Goal: Task Accomplishment & Management: Use online tool/utility

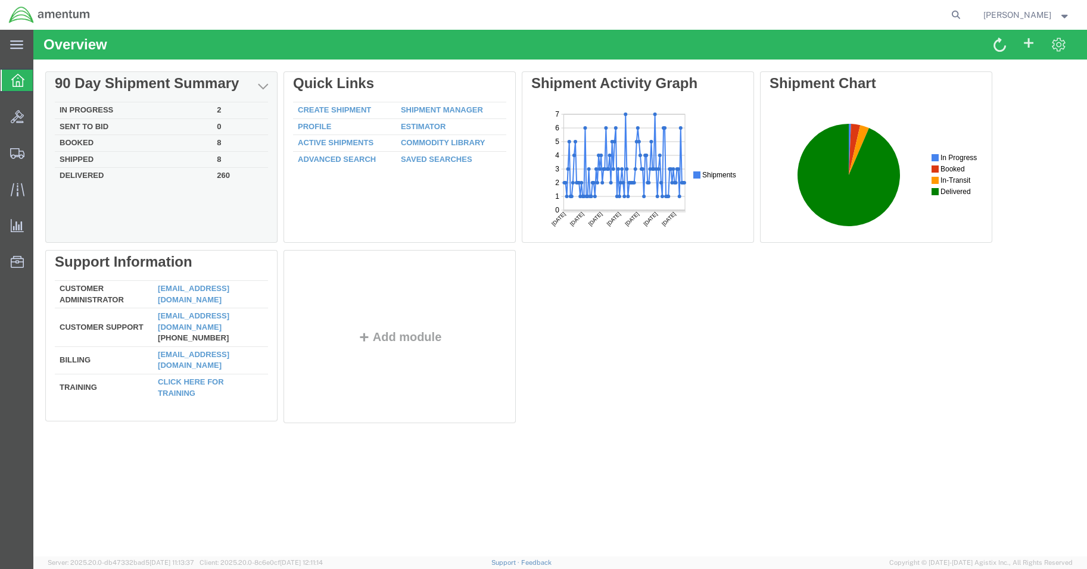
click at [113, 111] on td "In Progress" at bounding box center [133, 110] width 157 height 17
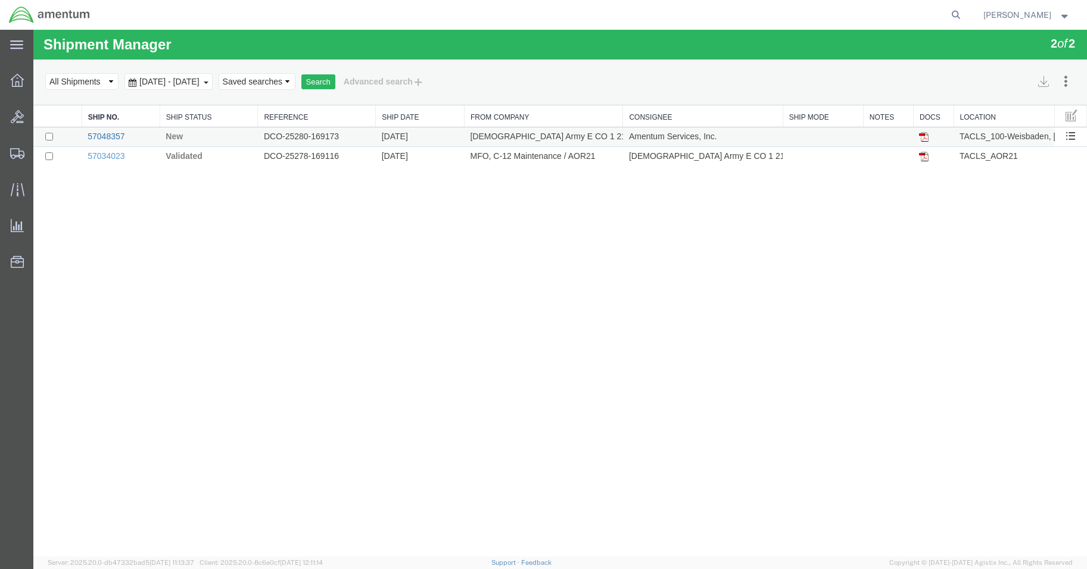
click at [98, 134] on link "57048357" at bounding box center [106, 137] width 37 height 10
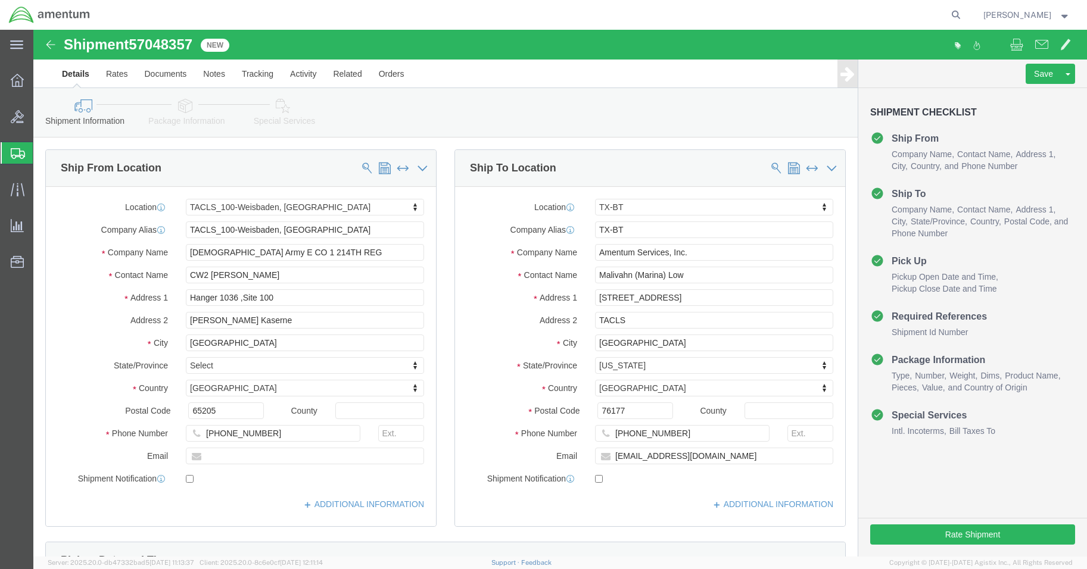
select select "42677"
select select "57251"
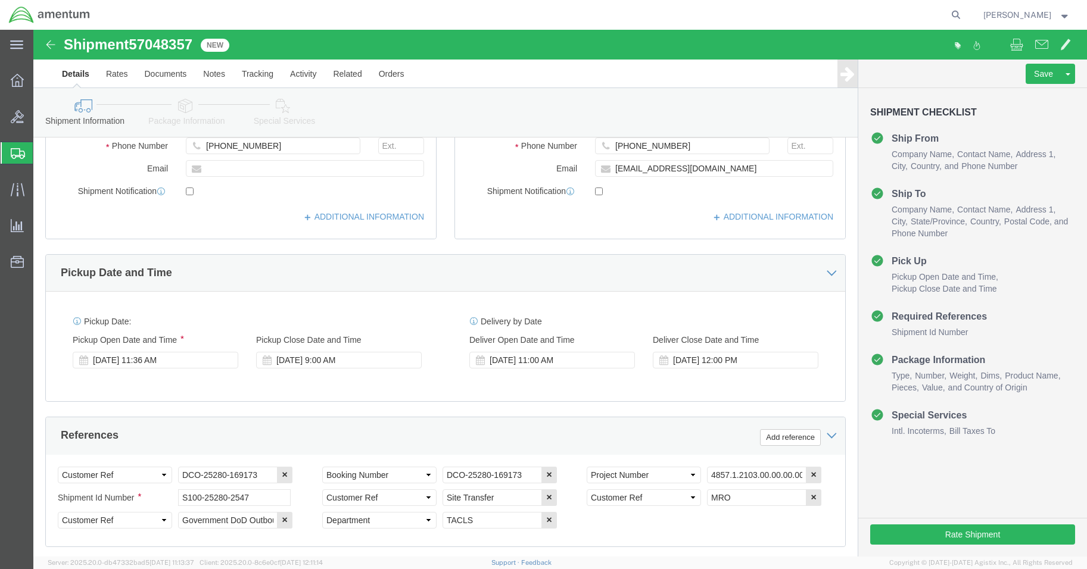
scroll to position [536, 0]
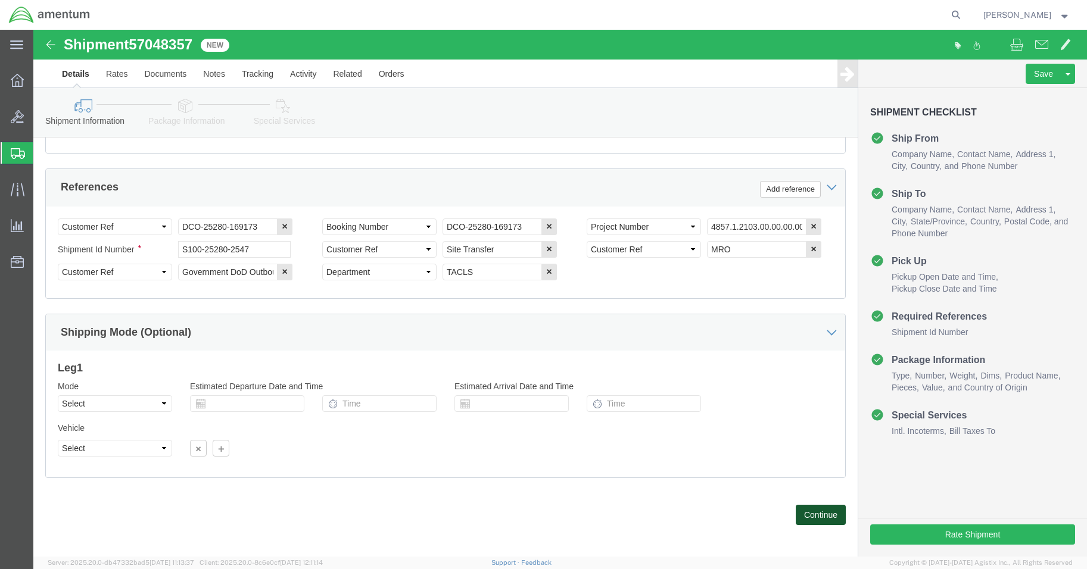
click button "Continue"
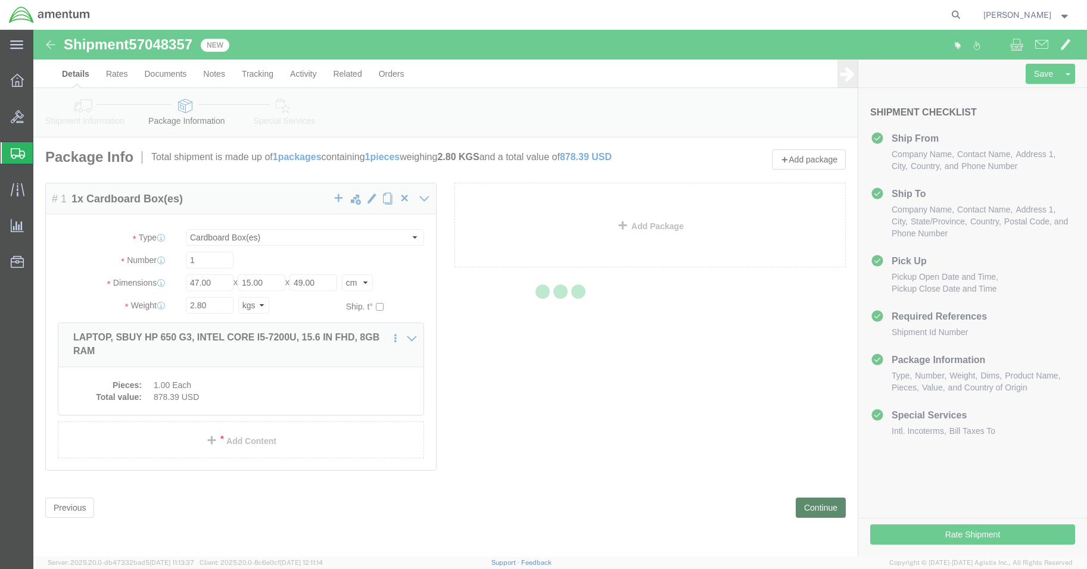
scroll to position [0, 0]
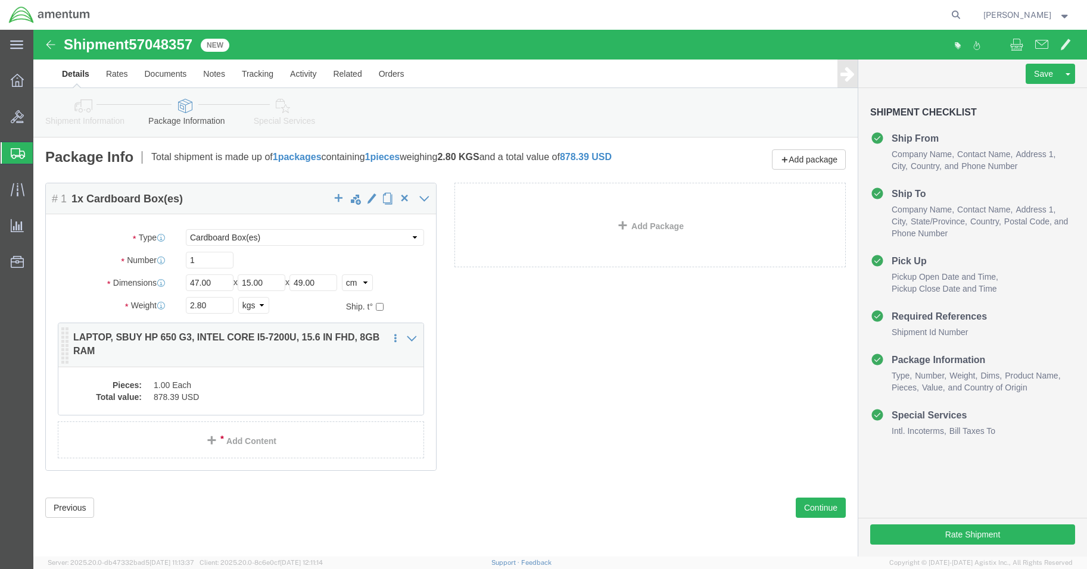
click dd "1.00 Each"
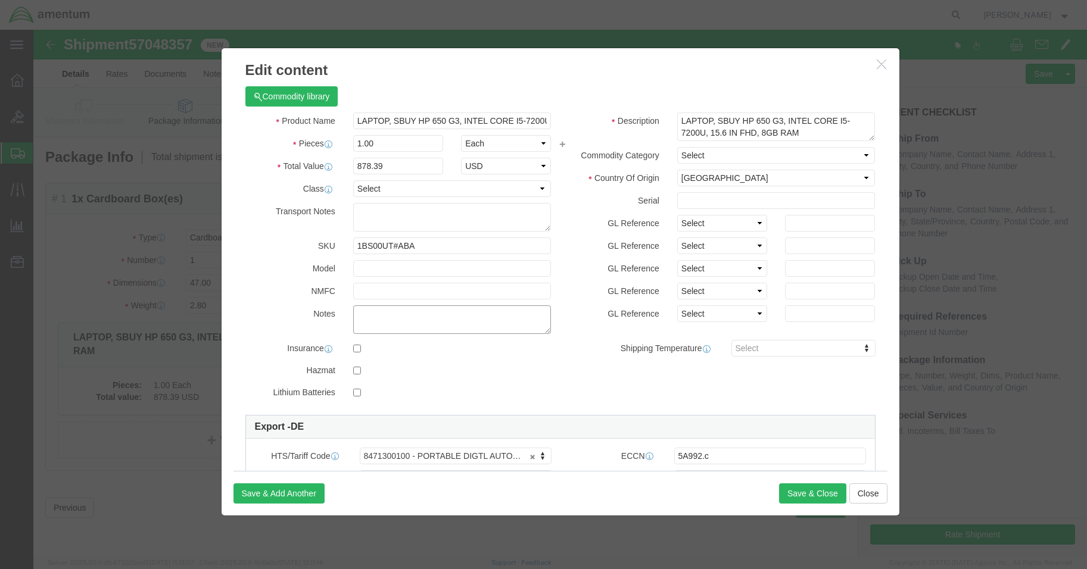
click textarea
drag, startPoint x: 454, startPoint y: 281, endPoint x: 318, endPoint y: 279, distance: 136.4
click textarea "NO BATTERIES INCLUDED"
type textarea "NO BATTERIES INCLUDED"
click textarea
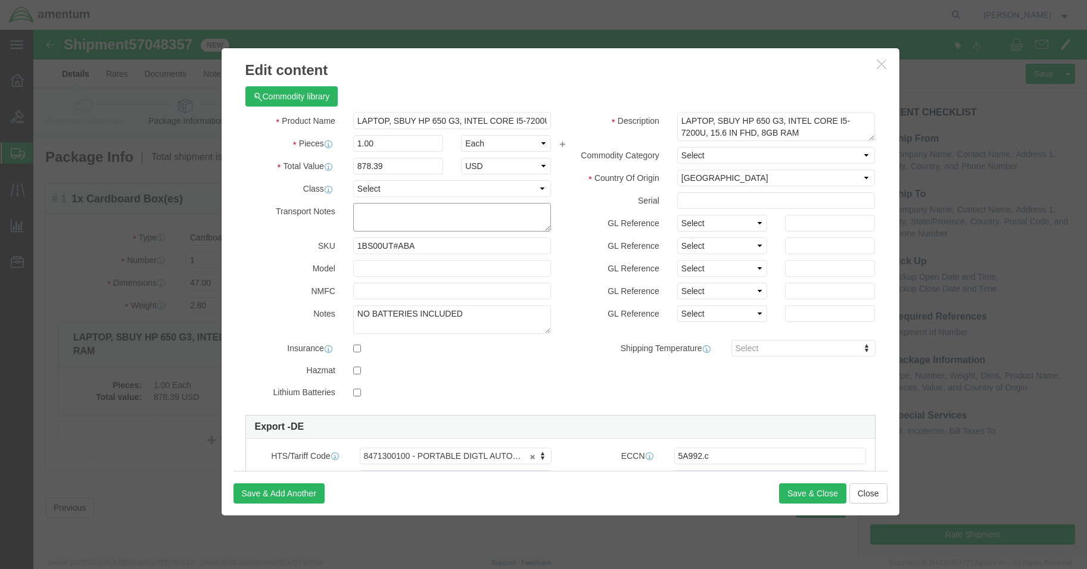
paste textarea "NO BATTERIES INCLUDED"
type textarea "NO BATTERIES INCLUDED"
click button "Save & Close"
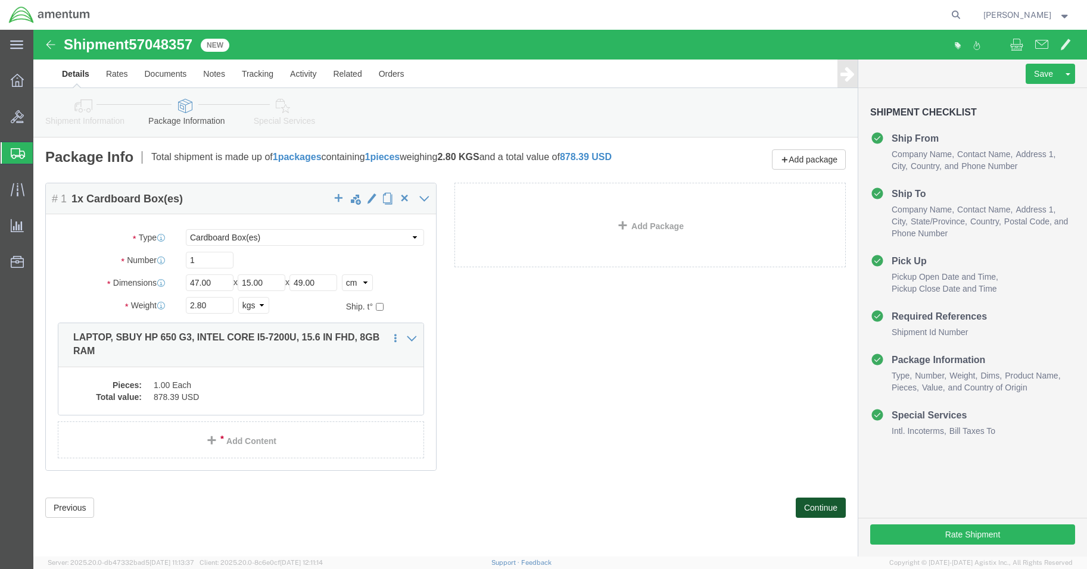
click button "Continue"
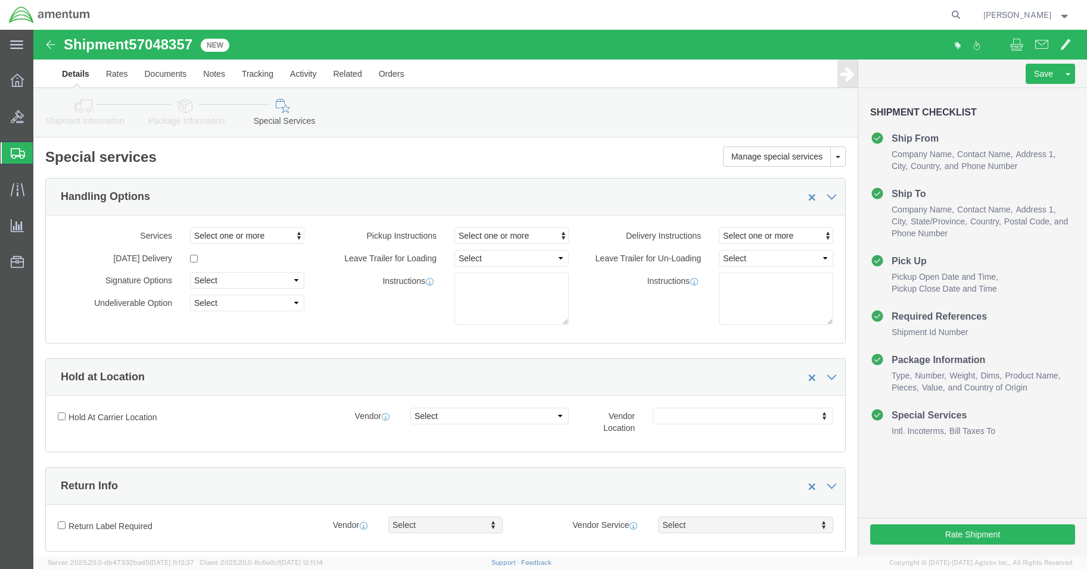
click h2 "Special services"
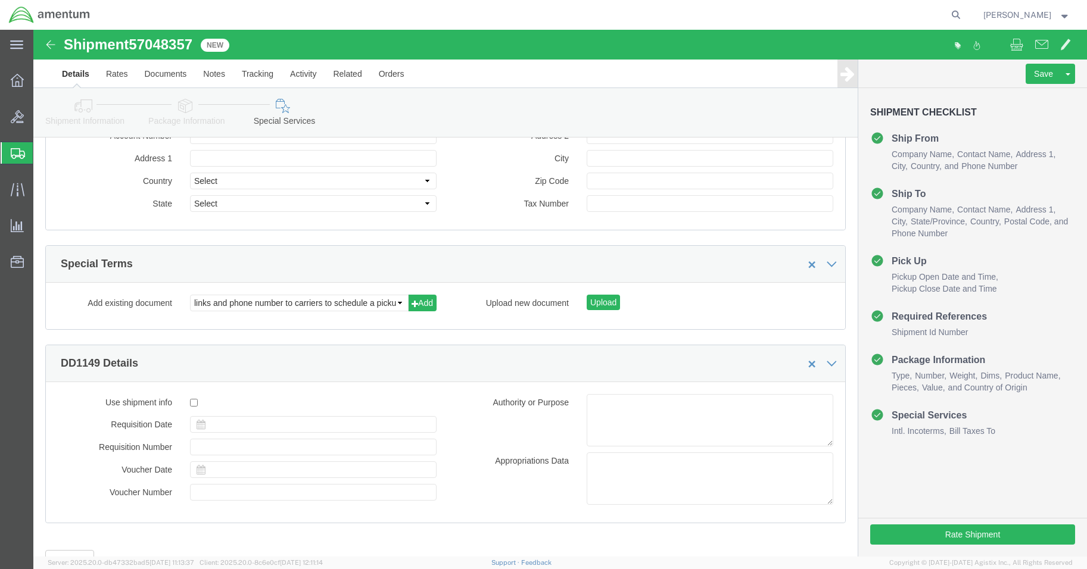
scroll to position [1483, 0]
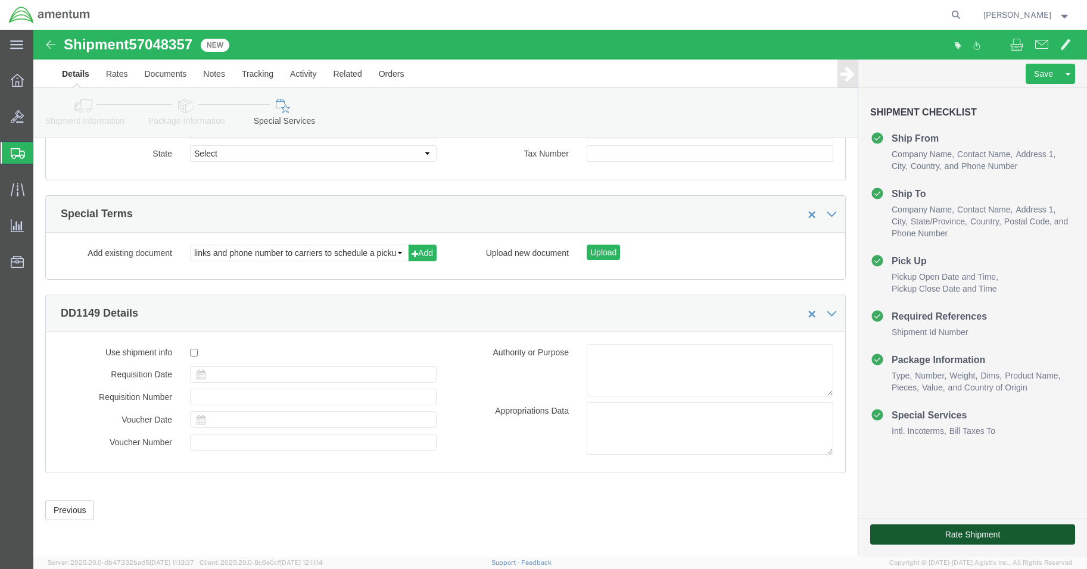
click button "Rate Shipment"
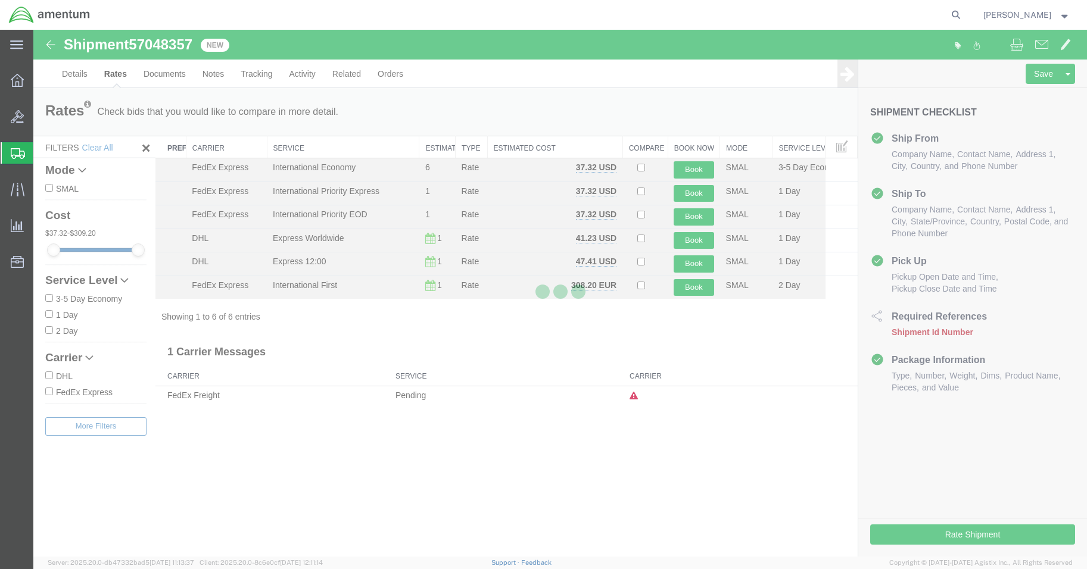
scroll to position [0, 0]
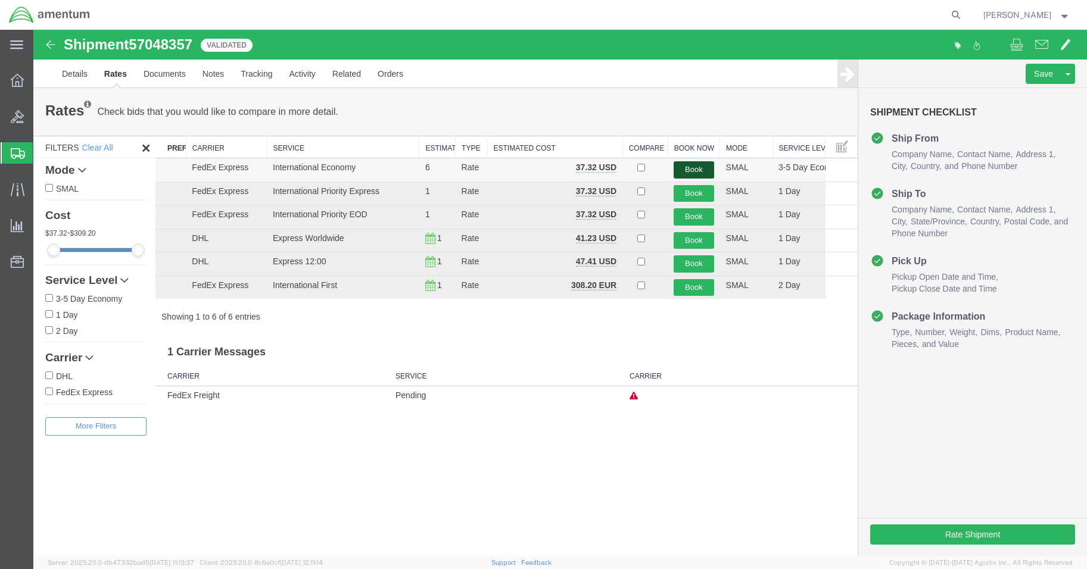
click at [697, 171] on button "Book" at bounding box center [693, 169] width 40 height 17
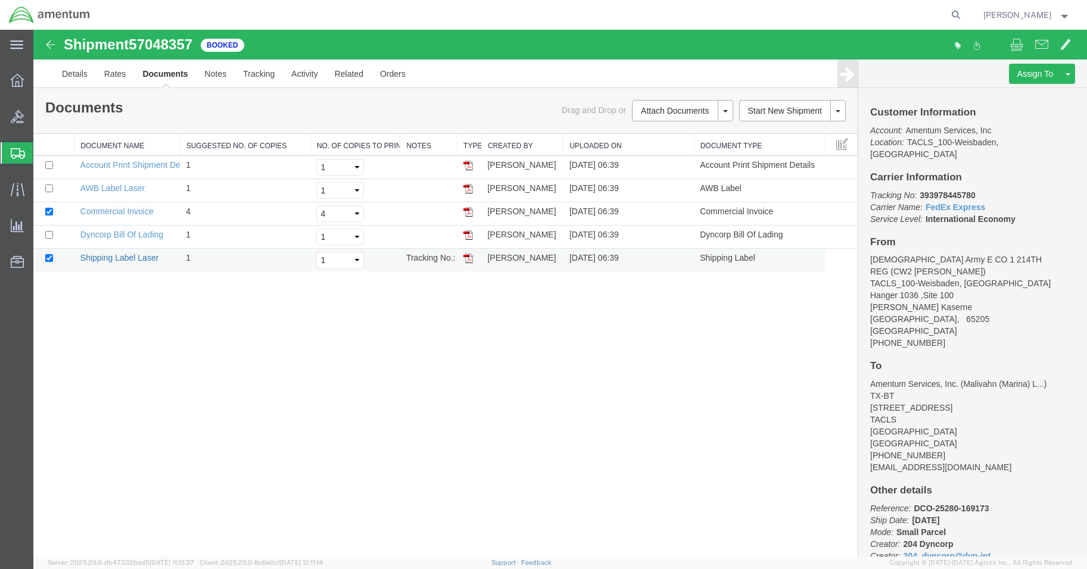
click at [124, 258] on link "Shipping Label Laser" at bounding box center [119, 258] width 79 height 10
